Goal: Find specific page/section: Find specific page/section

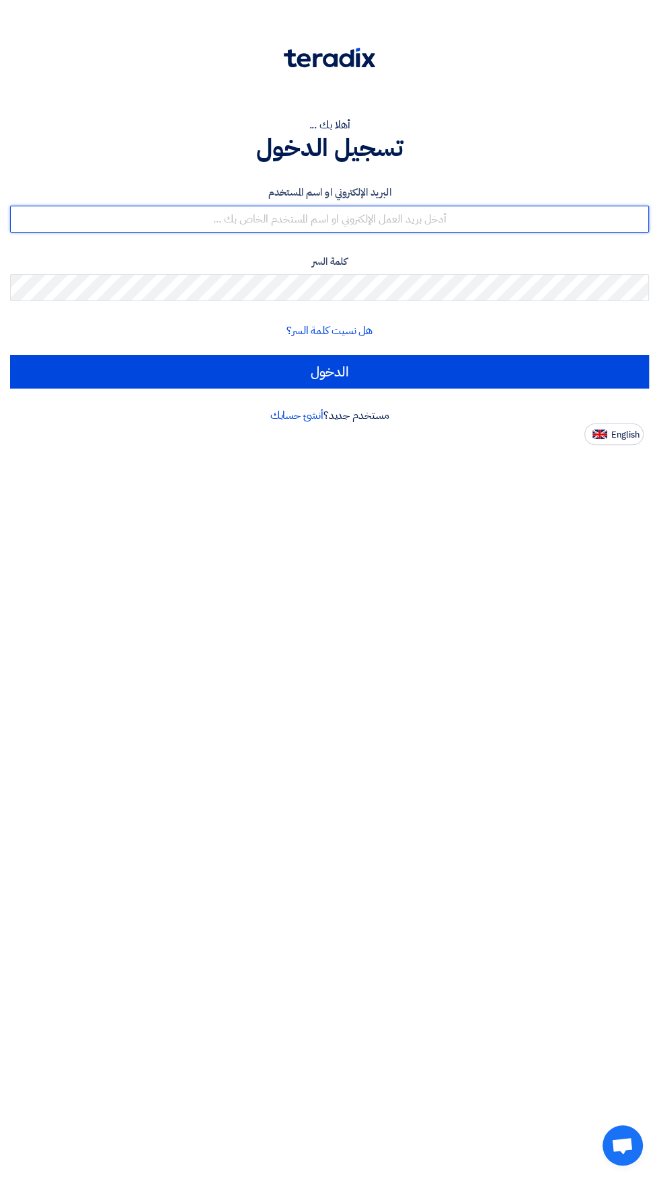
click at [417, 224] on input "text" at bounding box center [329, 219] width 639 height 27
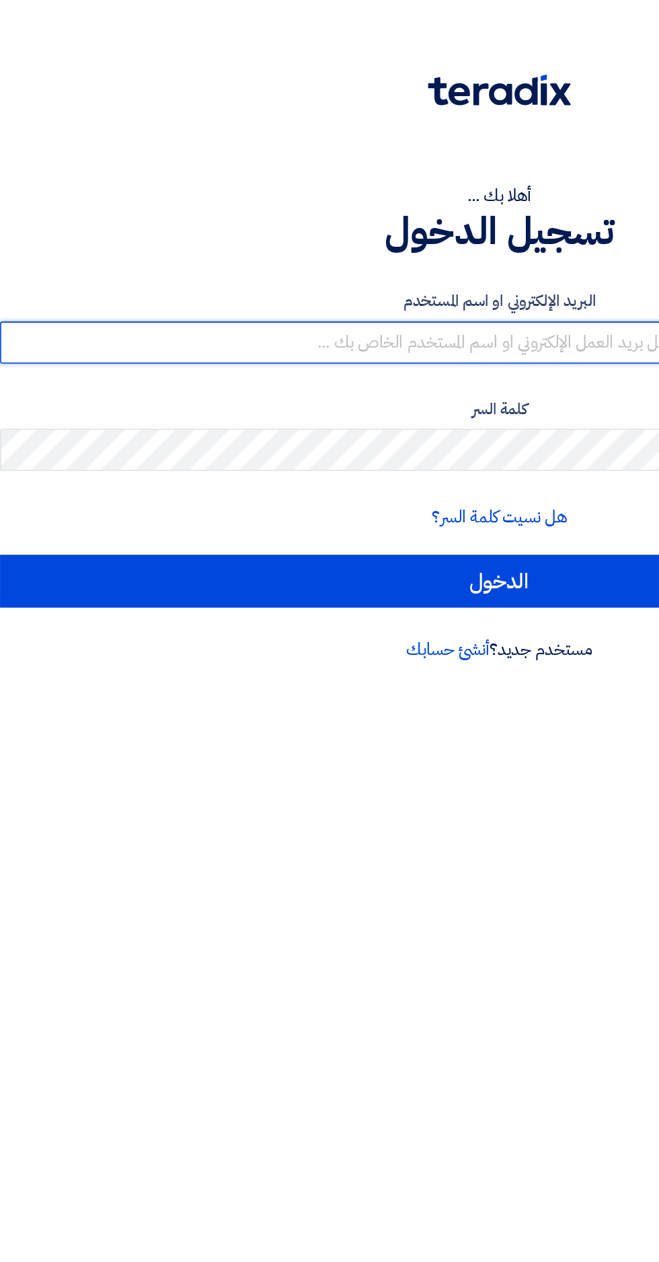
type input "[EMAIL_ADDRESS][DOMAIN_NAME]"
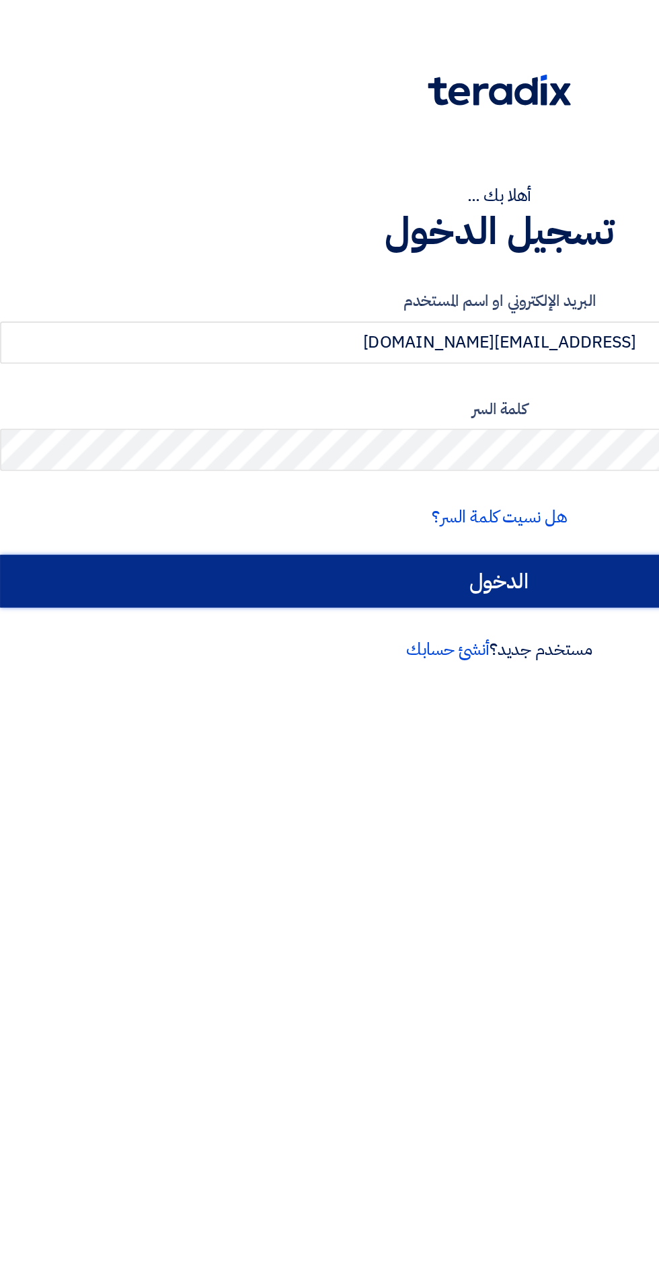
click at [372, 376] on input "الدخول" at bounding box center [329, 372] width 639 height 34
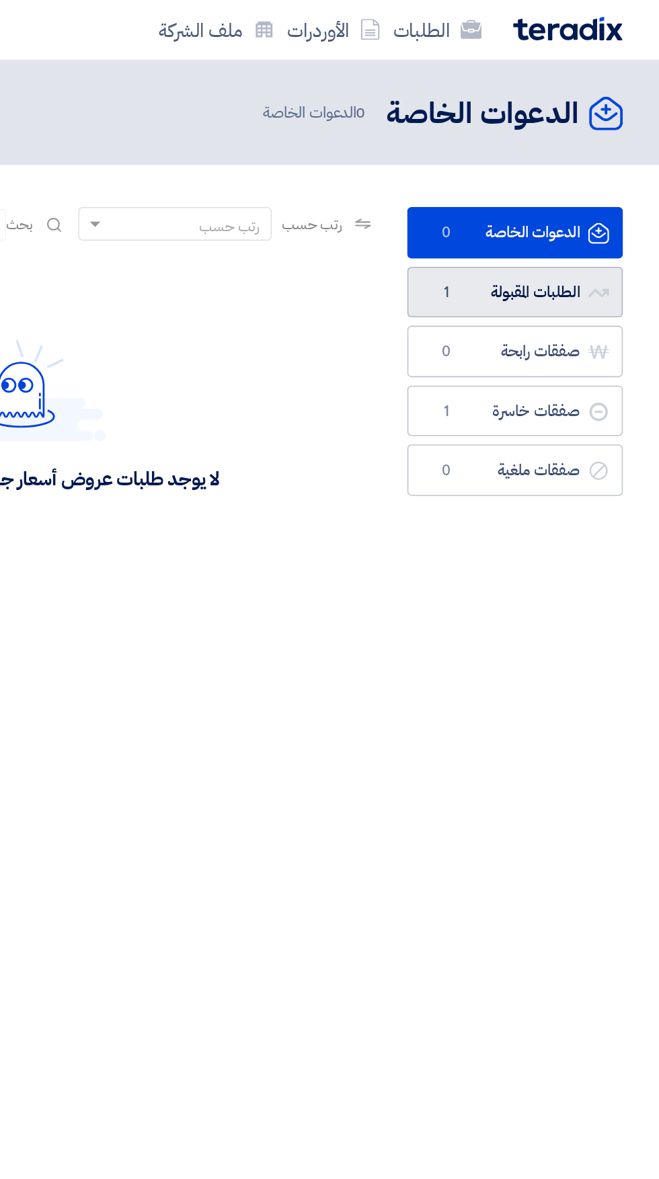
click at [569, 179] on link "الطلبات المقبولة الطلبات المقبولة 1" at bounding box center [566, 187] width 138 height 33
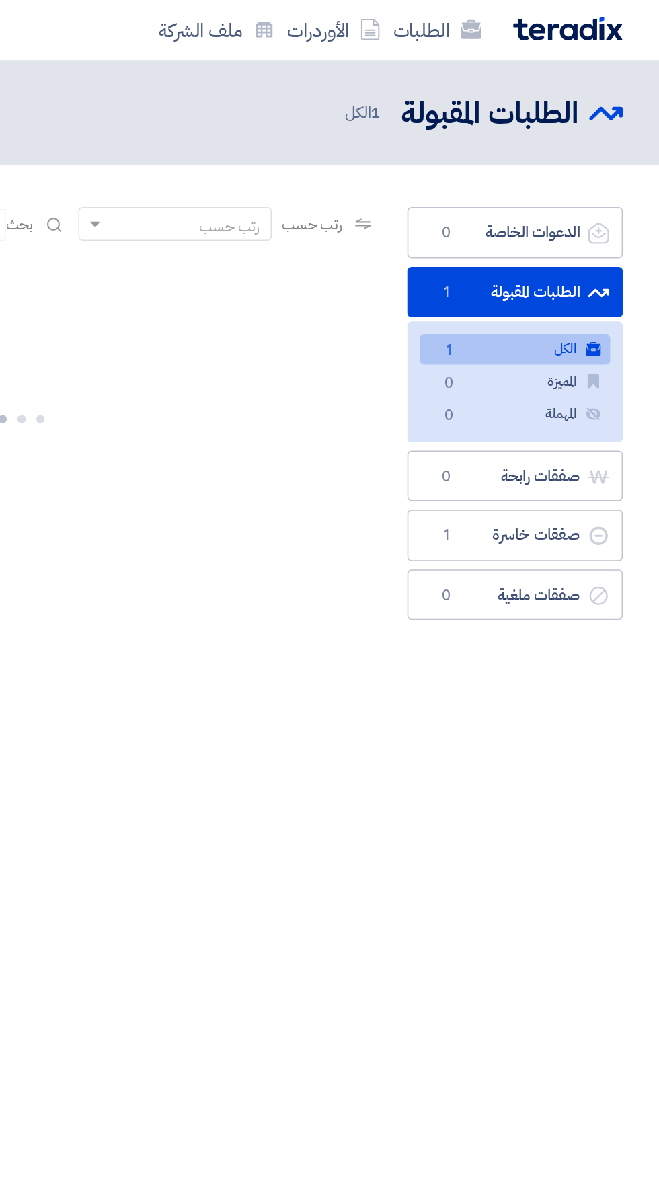
scroll to position [0, -3]
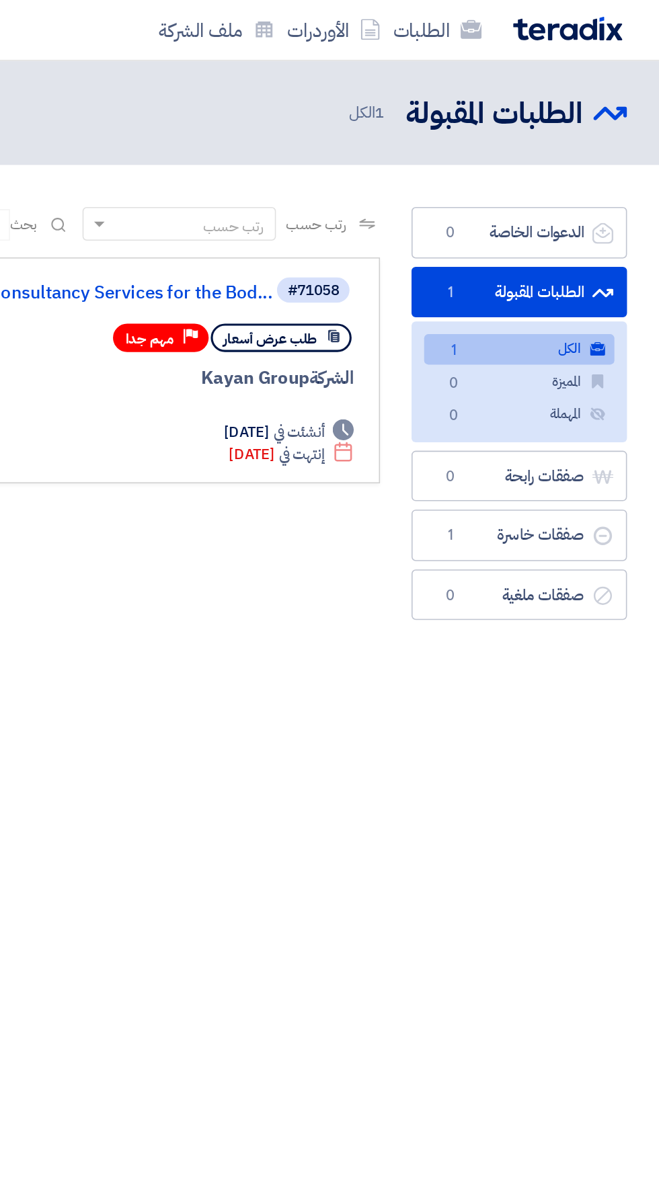
click at [581, 214] on link "الكل الكل 1" at bounding box center [569, 223] width 122 height 19
click at [323, 180] on div "#71058 Provision of Consultancy Services for the Bod..." at bounding box center [253, 187] width 420 height 22
click at [338, 186] on link "Provision of Consultancy Services for the Bod..." at bounding box center [277, 187] width 269 height 12
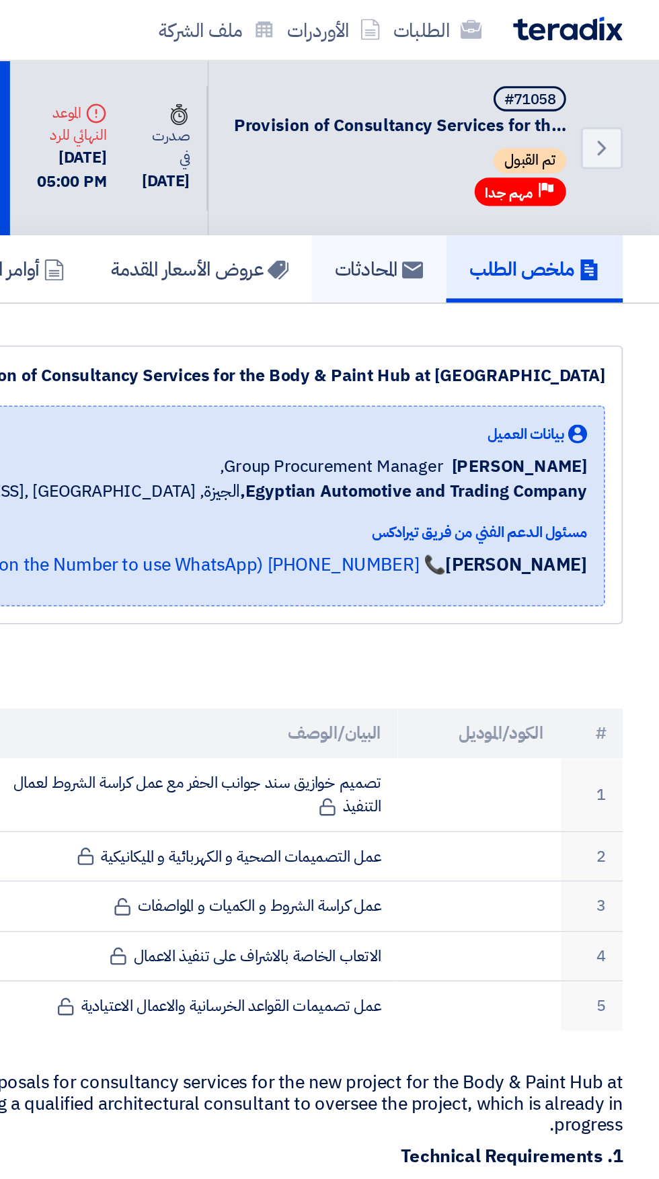
click at [484, 161] on link "المحادثات" at bounding box center [479, 172] width 86 height 43
